Goal: Information Seeking & Learning: Learn about a topic

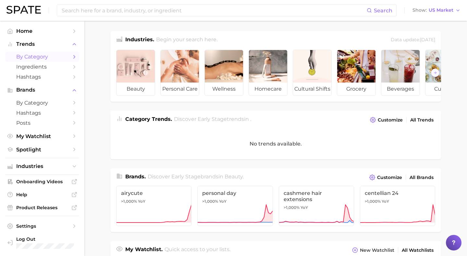
click at [35, 56] on span "by Category" at bounding box center [42, 57] width 52 height 6
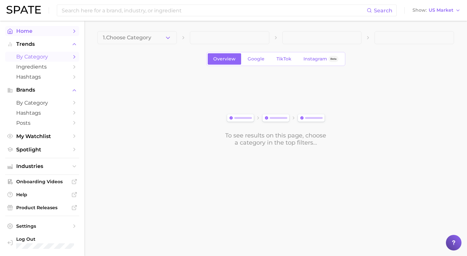
click at [39, 31] on span "Home" at bounding box center [42, 31] width 52 height 6
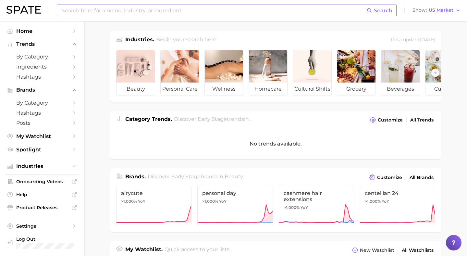
click at [100, 9] on input at bounding box center [214, 10] width 306 height 11
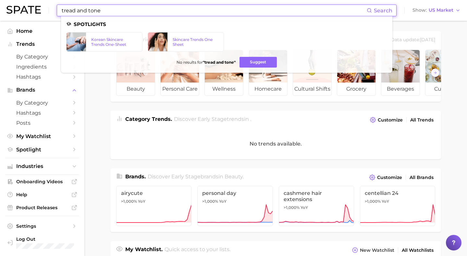
drag, startPoint x: 112, startPoint y: 12, endPoint x: 75, endPoint y: 8, distance: 37.2
click at [75, 8] on input "tread and tone" at bounding box center [214, 10] width 306 height 11
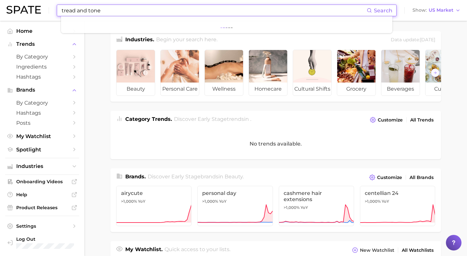
type input "tread and tone"
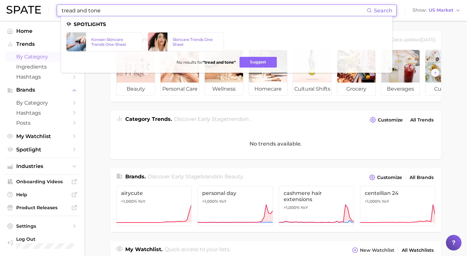
click at [31, 57] on span "by Category" at bounding box center [42, 57] width 52 height 6
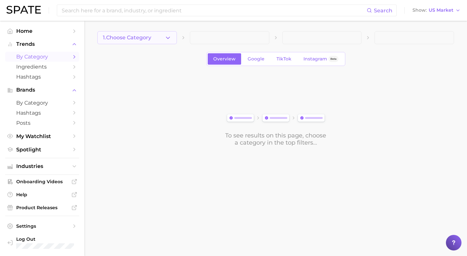
click at [166, 38] on icon "button" at bounding box center [167, 37] width 7 height 7
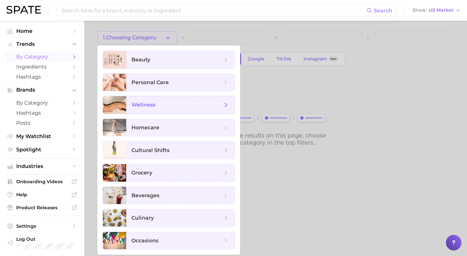
click at [158, 107] on span "wellness" at bounding box center [176, 104] width 91 height 7
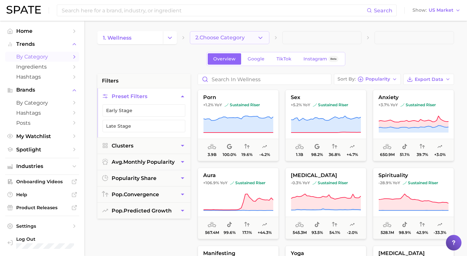
click at [265, 34] on button "2. Choose Category" at bounding box center [229, 37] width 79 height 13
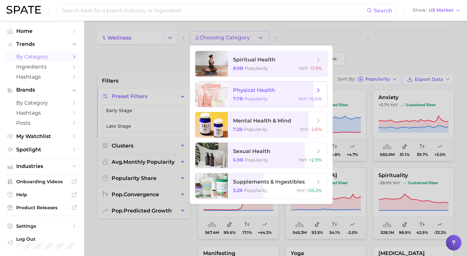
click at [248, 95] on span "physical health 7.7b Popularity YoY : +6.6%" at bounding box center [277, 93] width 99 height 25
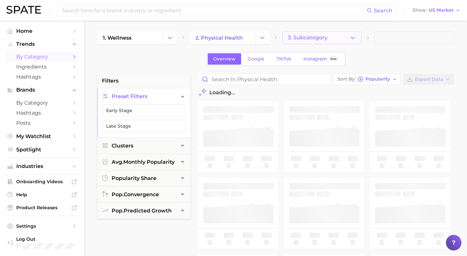
click at [344, 33] on button "3. Subcategory" at bounding box center [321, 37] width 79 height 13
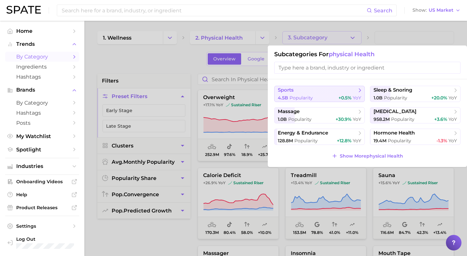
click at [345, 90] on span "sports" at bounding box center [317, 90] width 79 height 6
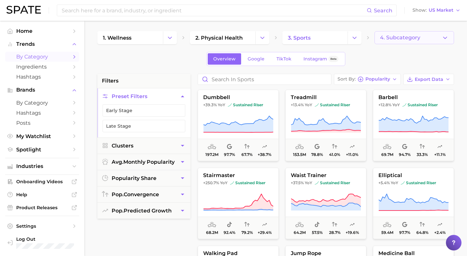
click at [395, 39] on span "4. Subcategory" at bounding box center [400, 38] width 40 height 6
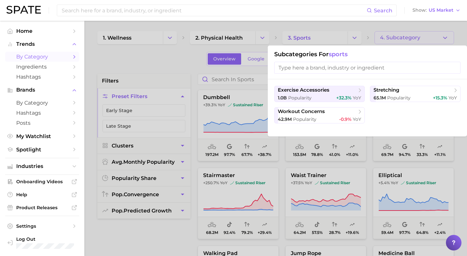
click at [181, 58] on div at bounding box center [233, 128] width 467 height 256
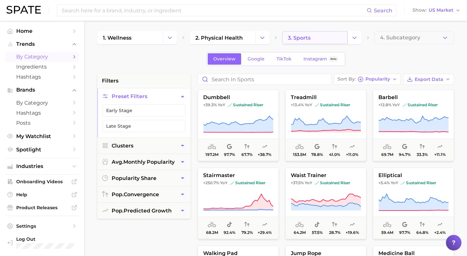
click at [345, 39] on link "3. sports" at bounding box center [315, 37] width 66 height 13
click at [350, 40] on button "Change Category" at bounding box center [354, 37] width 14 height 13
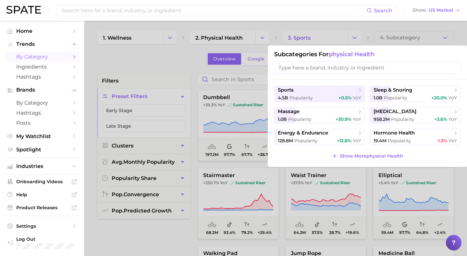
click at [141, 60] on div at bounding box center [233, 128] width 467 height 256
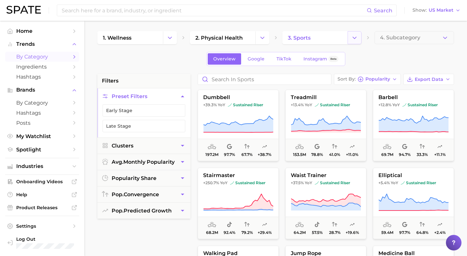
click at [351, 37] on button "Change Category" at bounding box center [354, 37] width 14 height 13
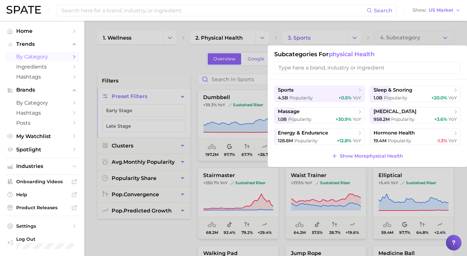
click at [258, 38] on div at bounding box center [233, 128] width 467 height 256
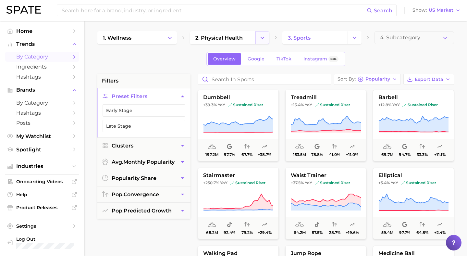
click at [261, 37] on icon "Change Category" at bounding box center [262, 37] width 7 height 7
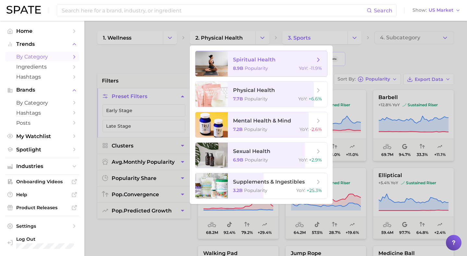
click at [218, 70] on div at bounding box center [211, 63] width 32 height 25
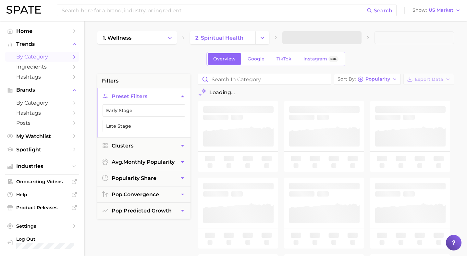
click at [137, 63] on div "Overview Google TikTok Instagram Beta" at bounding box center [275, 59] width 356 height 14
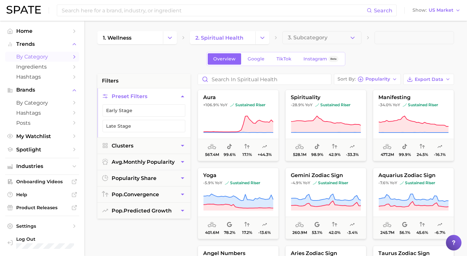
click at [29, 56] on span "by Category" at bounding box center [42, 57] width 52 height 6
click at [39, 114] on span "Hashtags" at bounding box center [42, 113] width 52 height 6
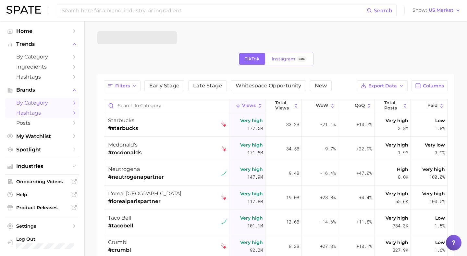
click at [35, 102] on span "by Category" at bounding box center [42, 103] width 52 height 6
